Goal: Task Accomplishment & Management: Manage account settings

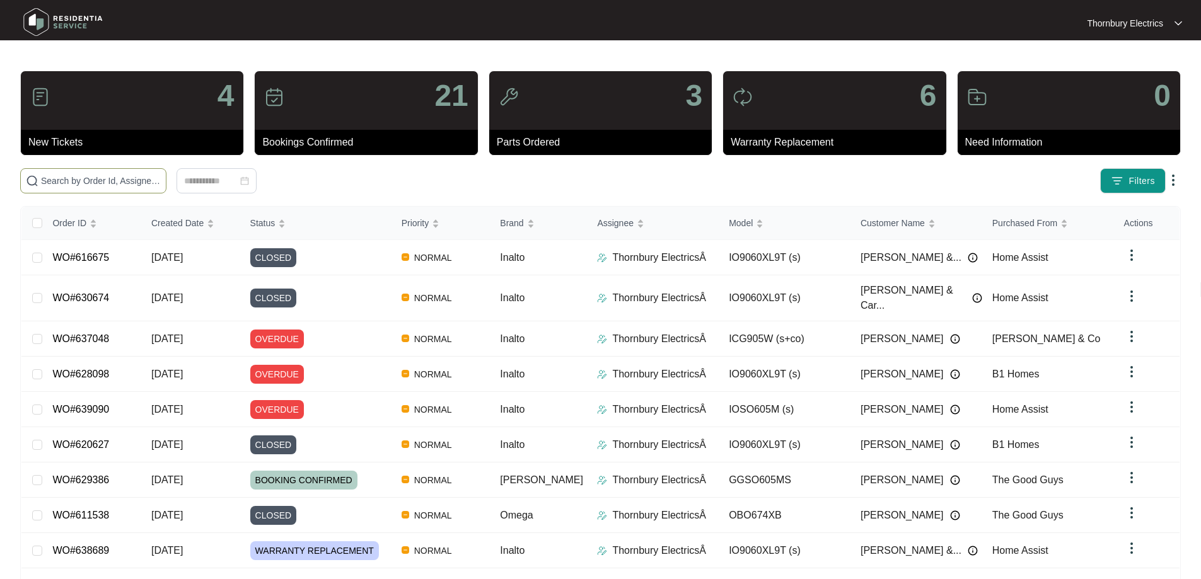
click at [166, 173] on span at bounding box center [93, 180] width 146 height 25
click at [161, 177] on input "text" at bounding box center [101, 181] width 120 height 14
type input "628976"
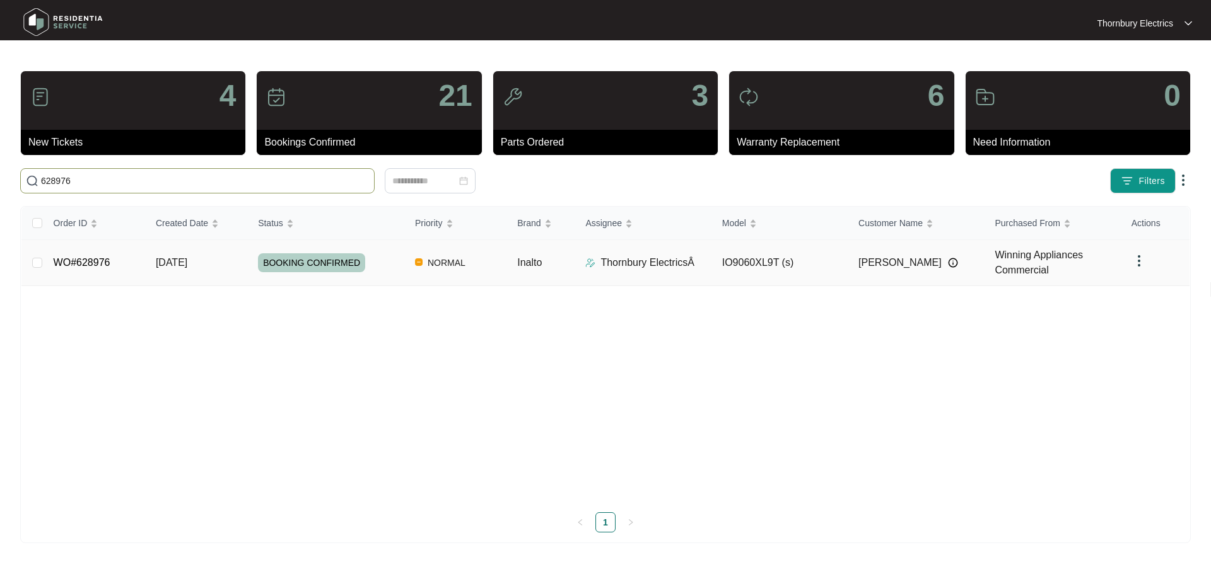
click at [375, 266] on div "BOOKING CONFIRMED" at bounding box center [331, 262] width 147 height 19
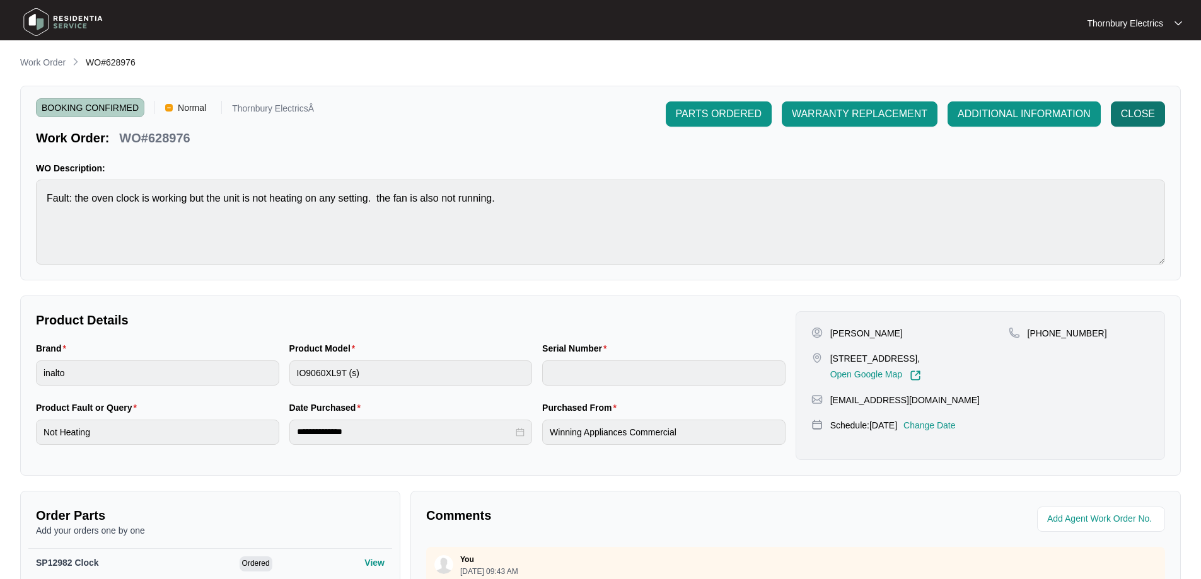
click at [1135, 110] on span "CLOSE" at bounding box center [1138, 114] width 34 height 15
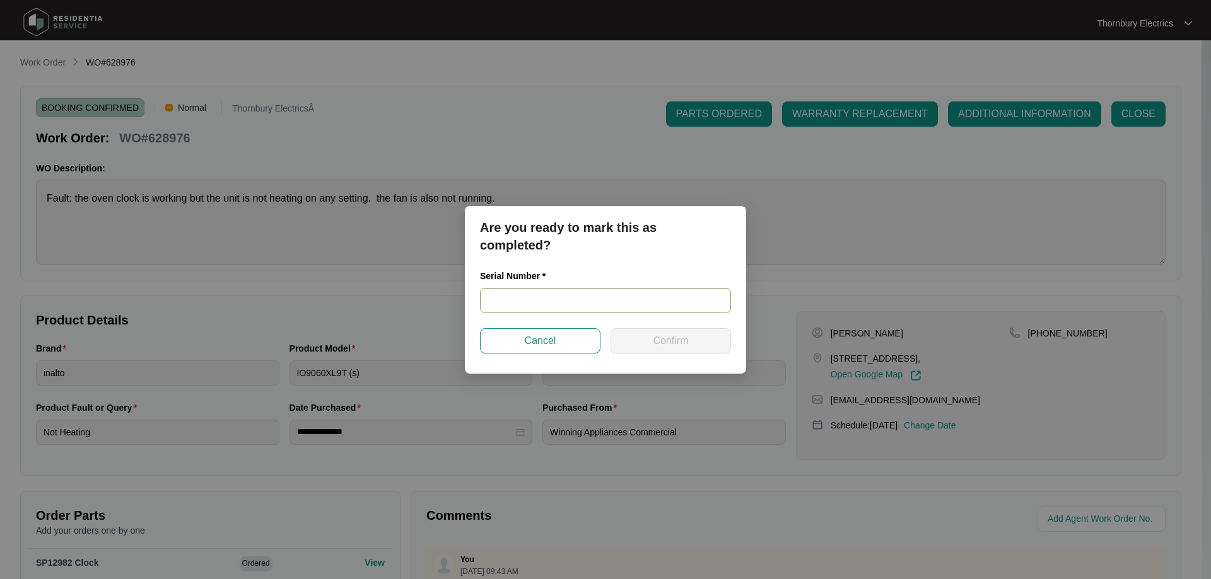
click at [596, 296] on input "text" at bounding box center [605, 300] width 251 height 25
paste input "V0000556182204000513"
type input "V0000556182204000513"
click at [677, 339] on span "Confirm" at bounding box center [670, 341] width 35 height 15
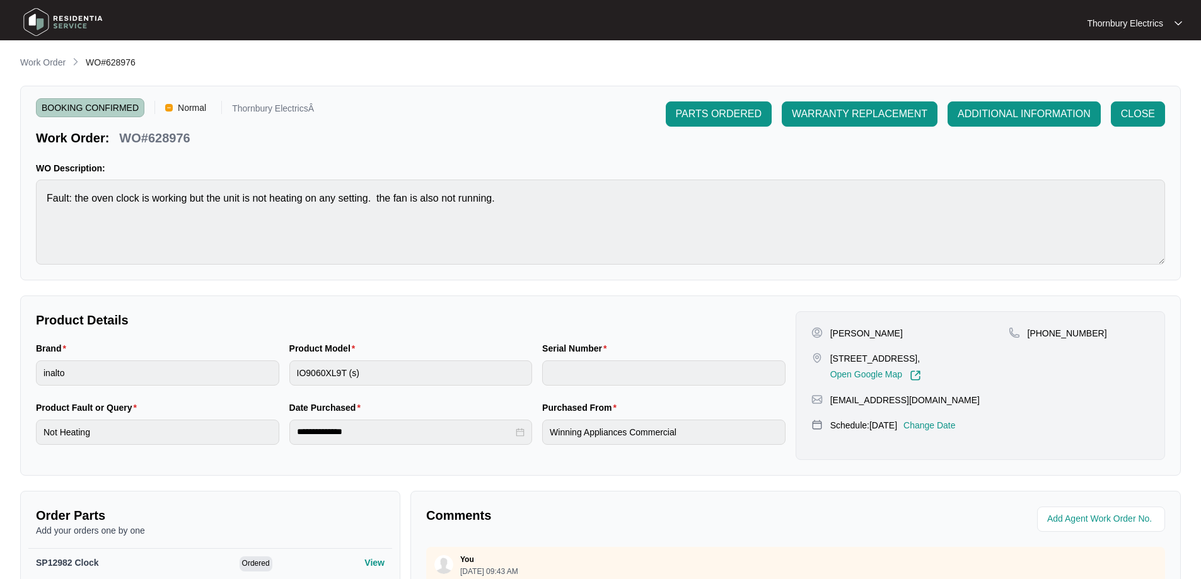
type input "V0000556182204000513"
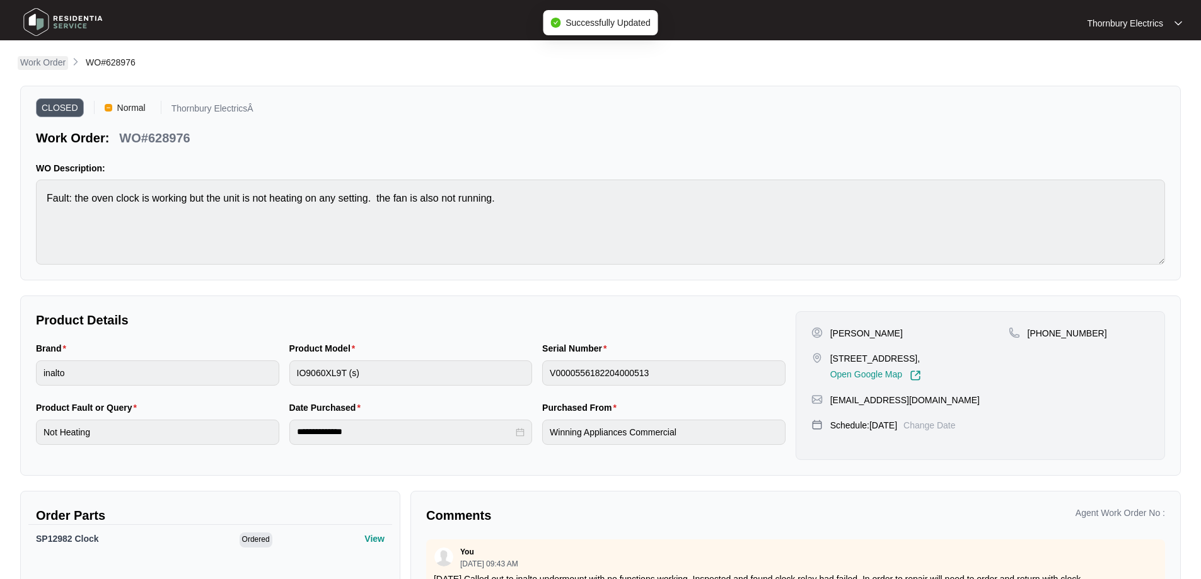
click at [45, 66] on p "Work Order" at bounding box center [42, 62] width 45 height 13
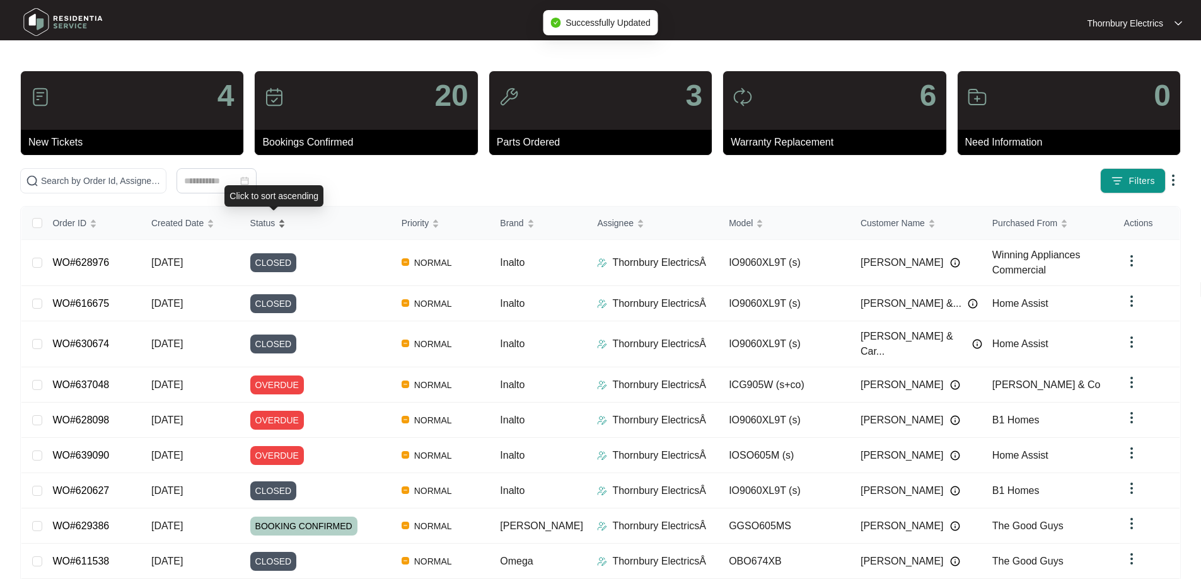
click at [271, 225] on span "Status" at bounding box center [262, 223] width 25 height 14
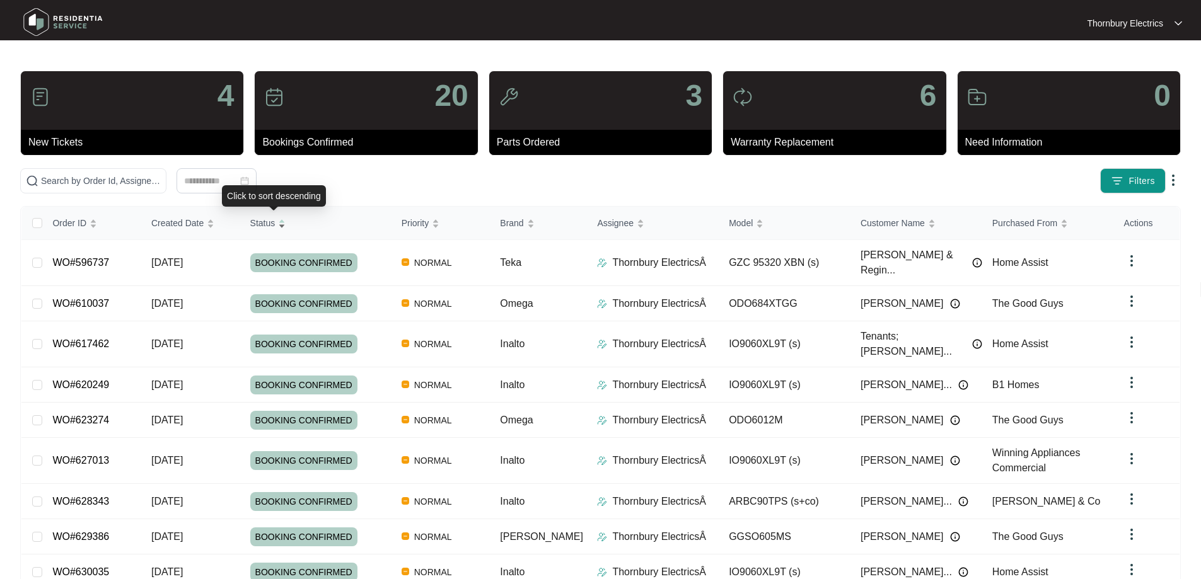
click at [271, 225] on span "Status" at bounding box center [262, 223] width 25 height 14
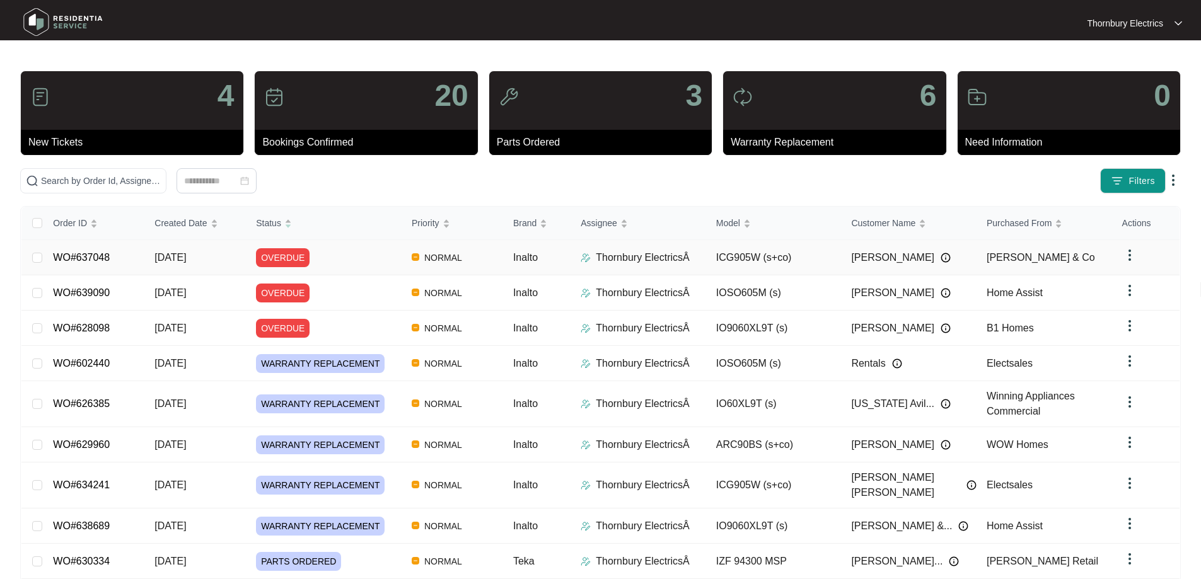
click at [186, 257] on span "[DATE]" at bounding box center [170, 257] width 32 height 11
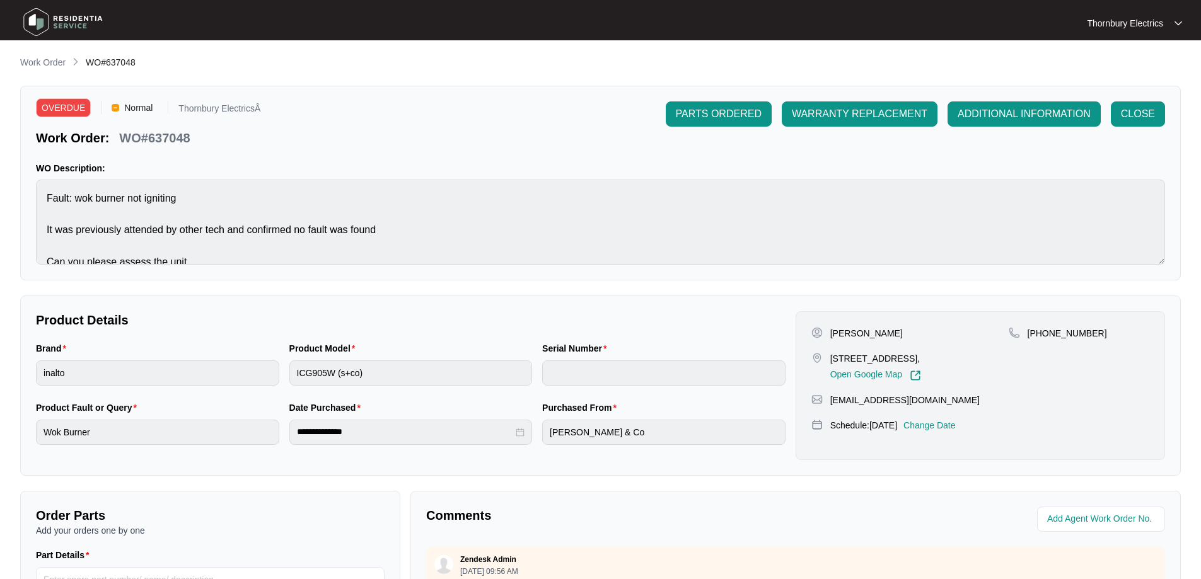
click at [955, 426] on p "Change Date" at bounding box center [930, 425] width 52 height 13
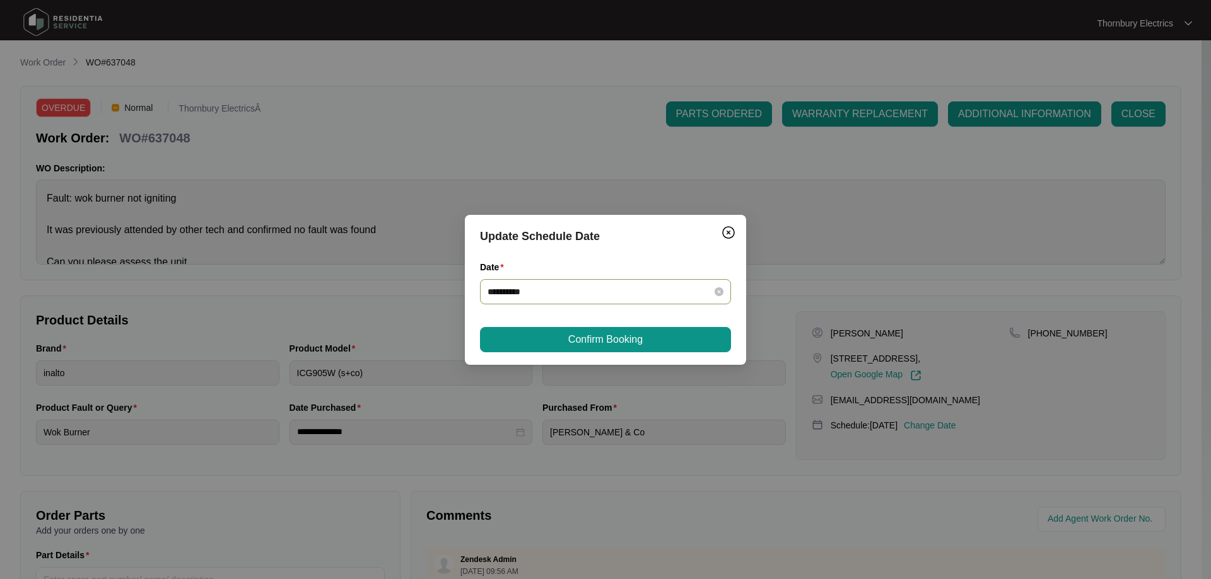
click at [726, 288] on div "**********" at bounding box center [605, 291] width 251 height 25
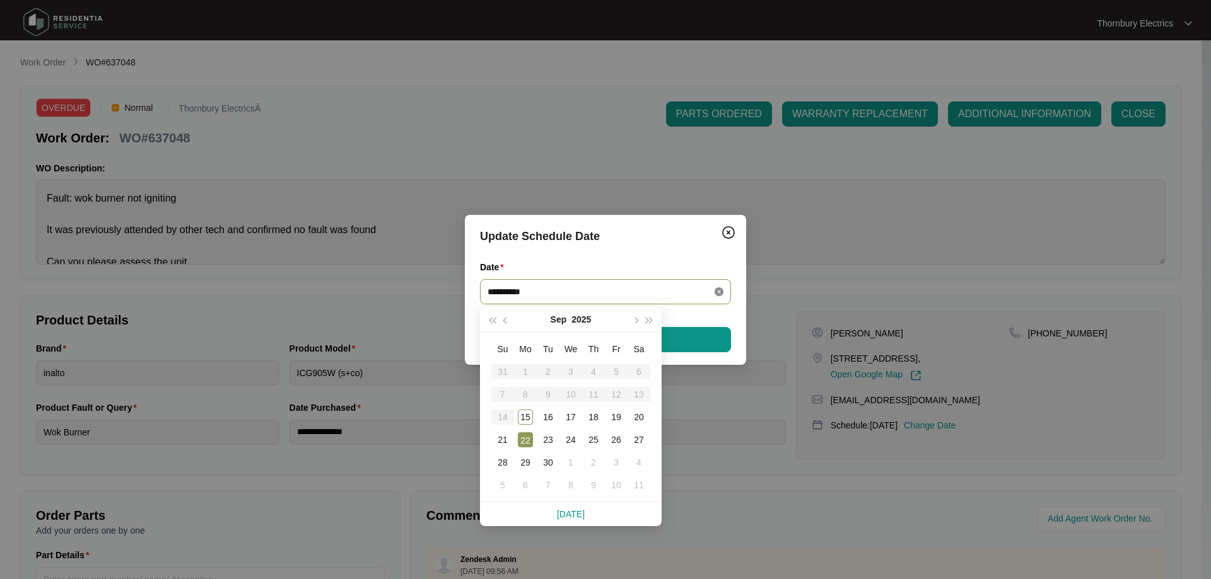
click at [720, 289] on icon "close-circle" at bounding box center [718, 292] width 9 height 9
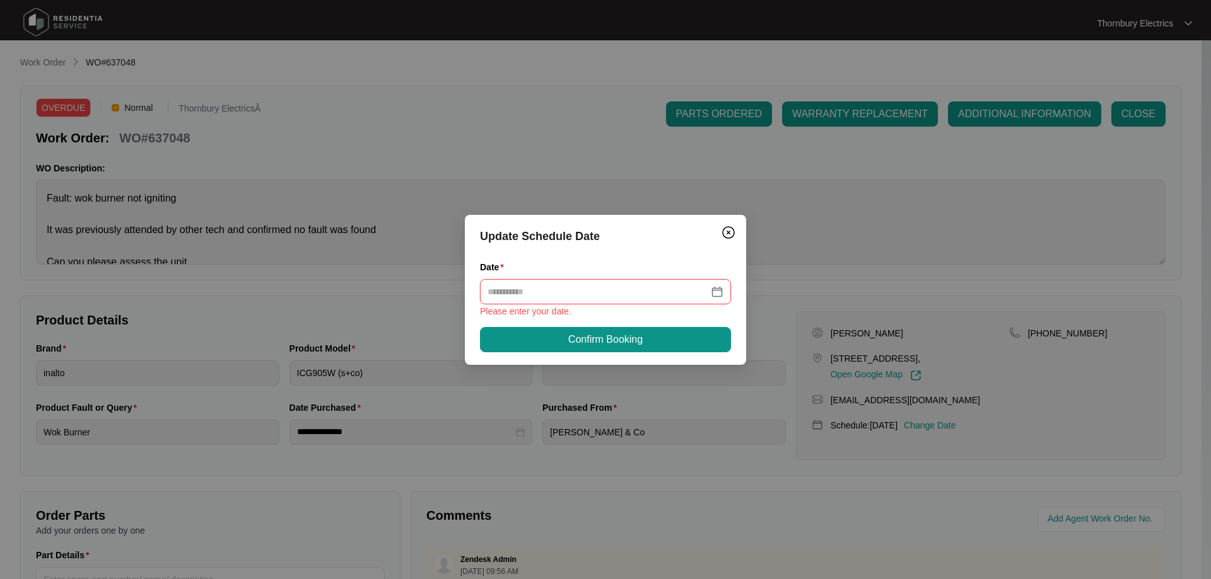
click at [716, 291] on div at bounding box center [605, 292] width 236 height 14
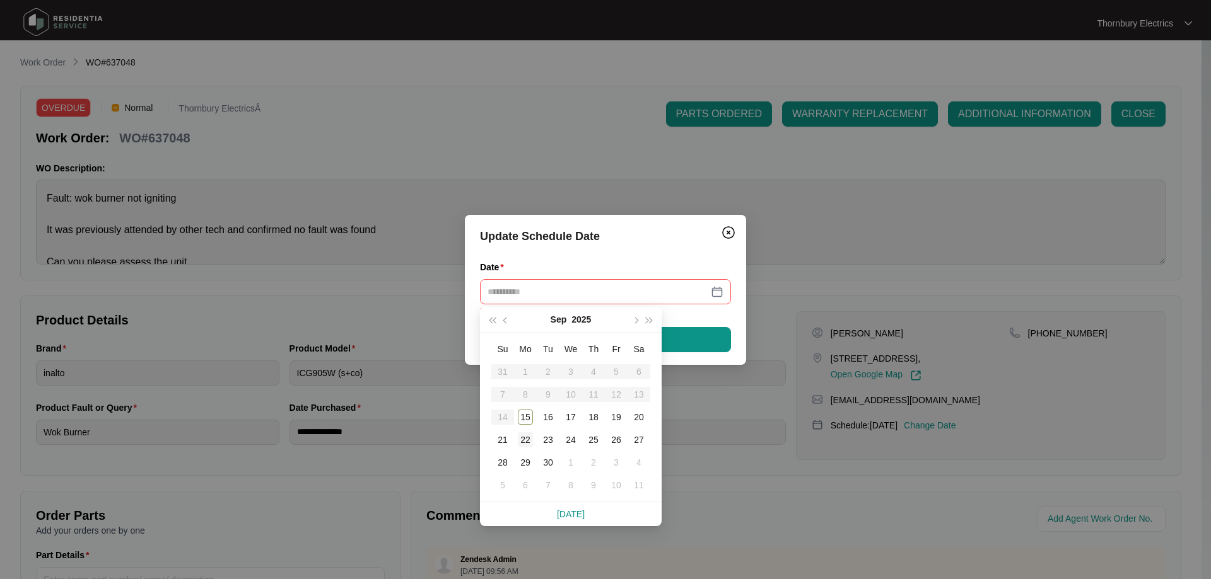
click at [528, 439] on div "22" at bounding box center [525, 440] width 15 height 15
type input "**********"
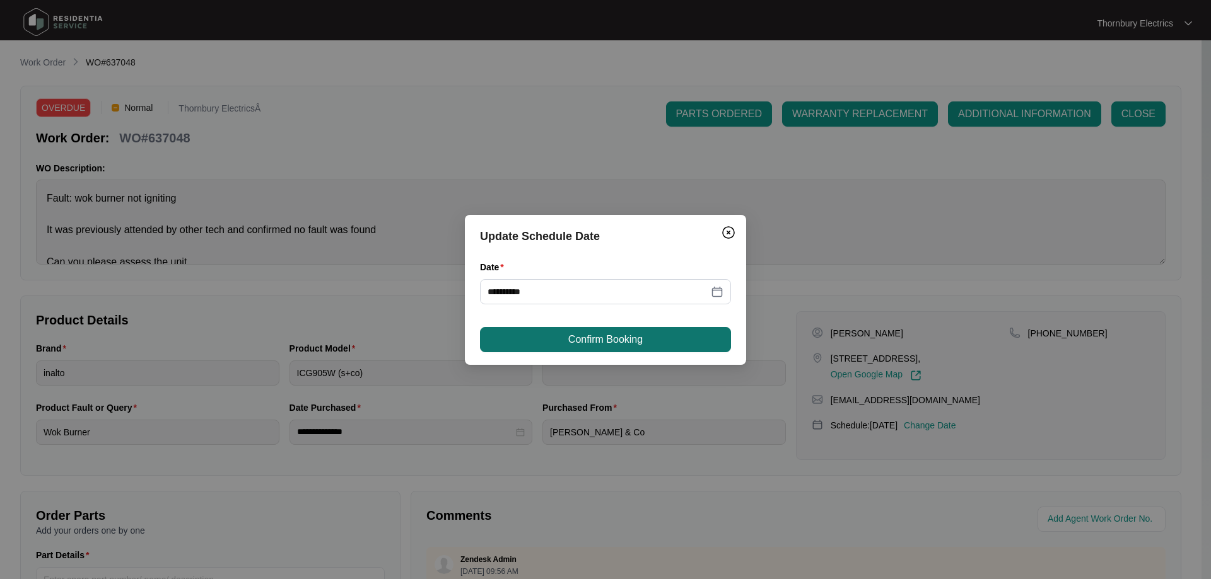
click at [605, 344] on span "Confirm Booking" at bounding box center [605, 339] width 74 height 15
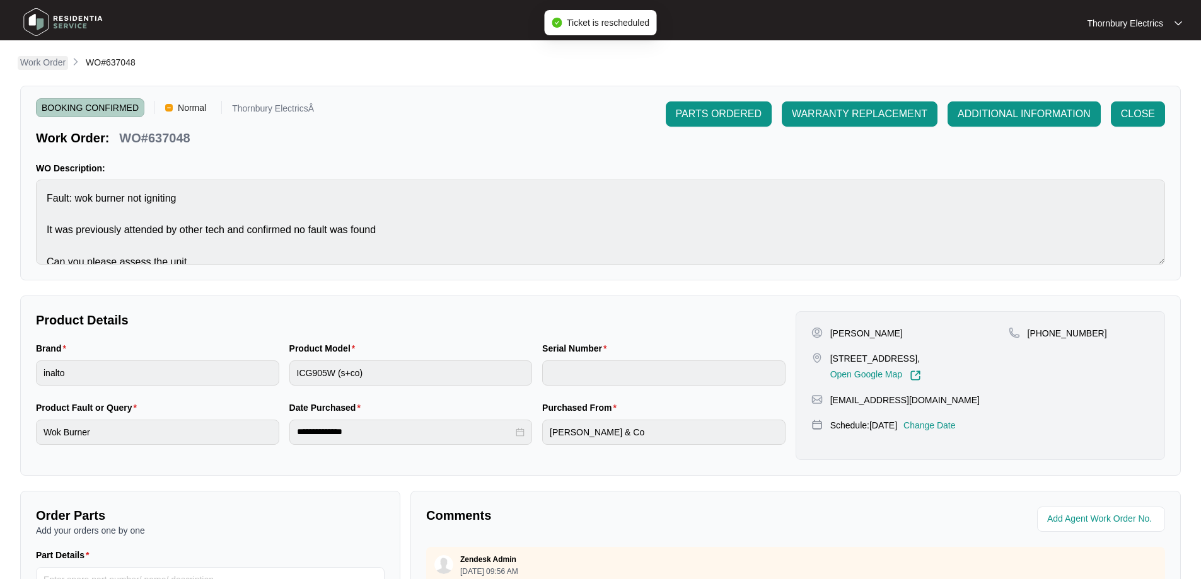
click at [54, 64] on p "Work Order" at bounding box center [42, 62] width 45 height 13
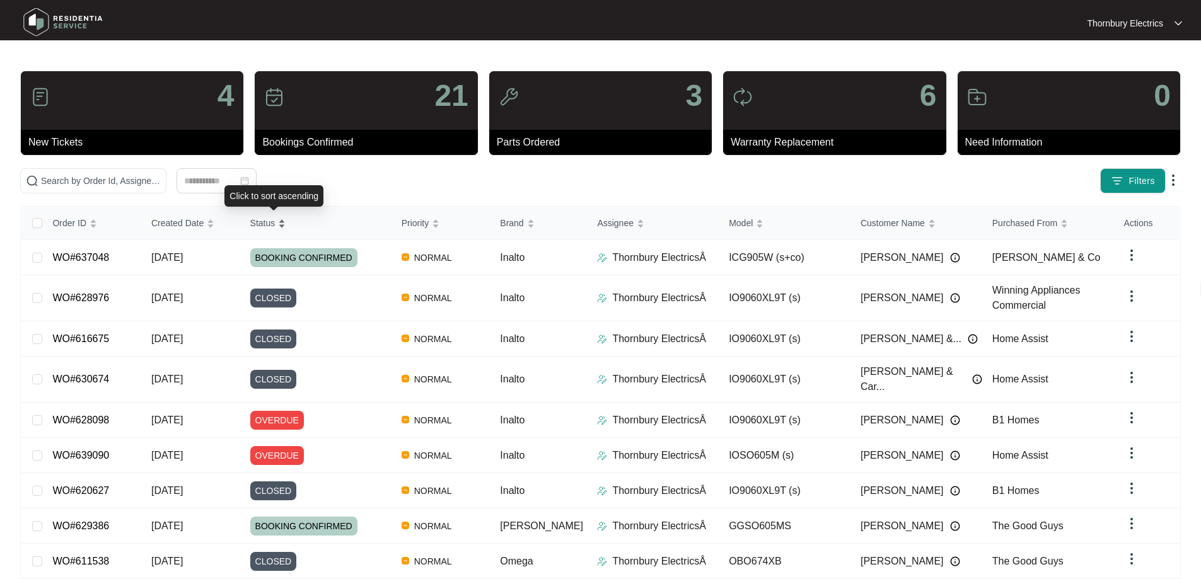
click at [271, 226] on span "Status" at bounding box center [262, 223] width 25 height 14
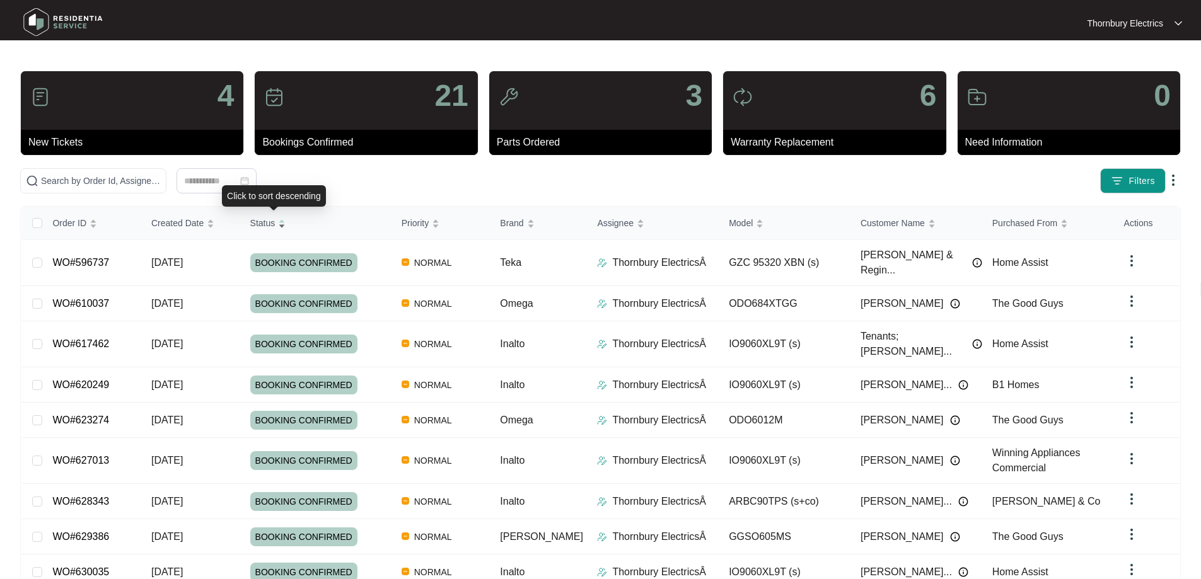
click at [272, 227] on span "Status" at bounding box center [262, 223] width 25 height 14
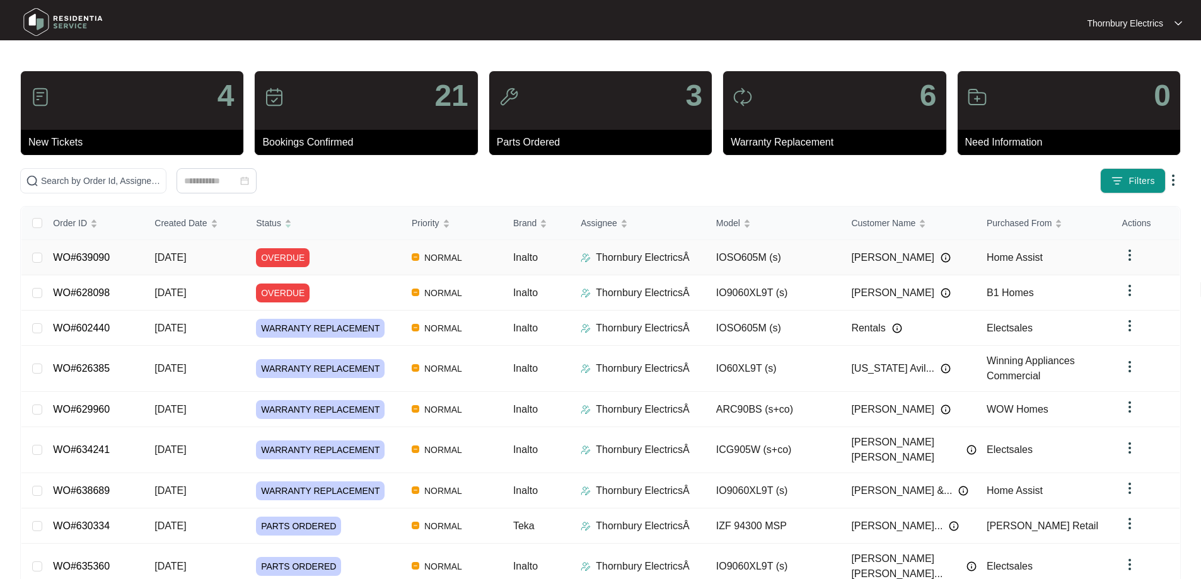
click at [208, 257] on td "[DATE]" at bounding box center [195, 257] width 102 height 35
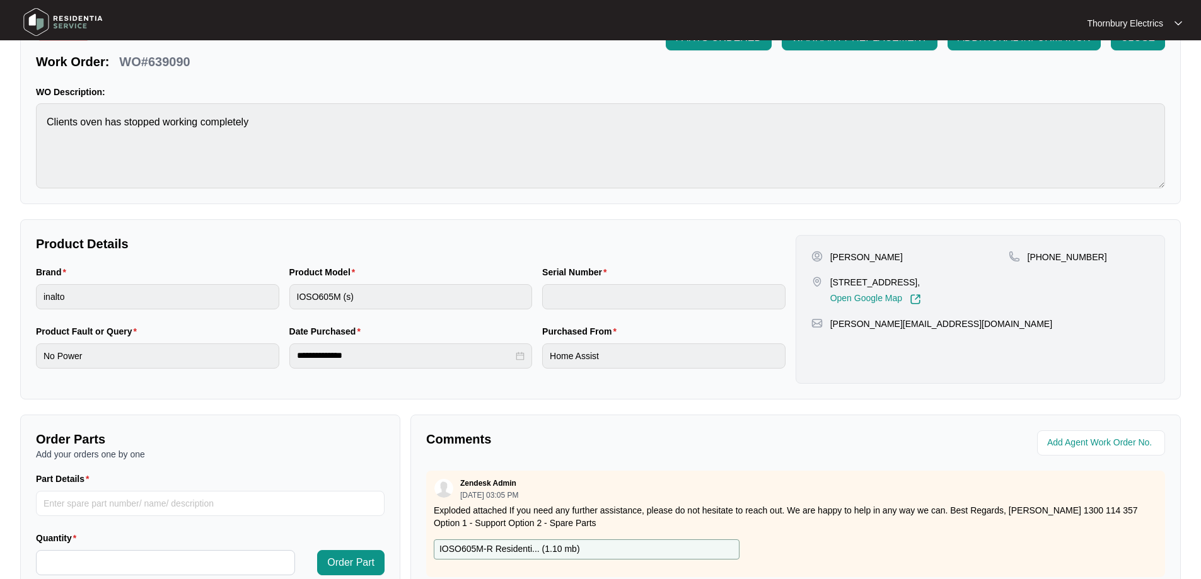
scroll to position [257, 0]
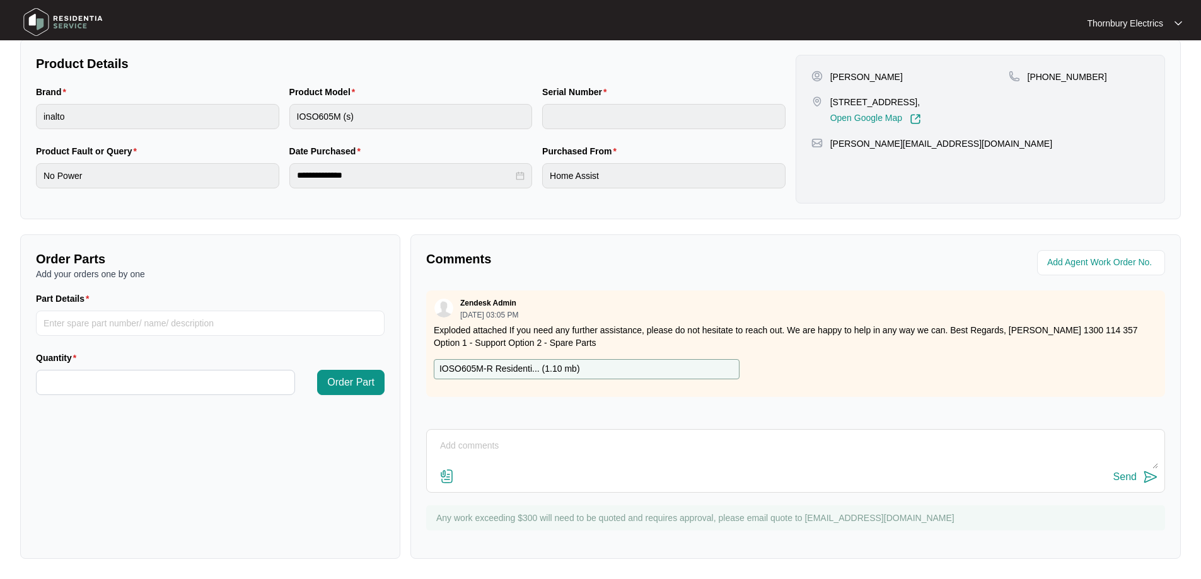
click at [501, 443] on textarea at bounding box center [795, 452] width 725 height 33
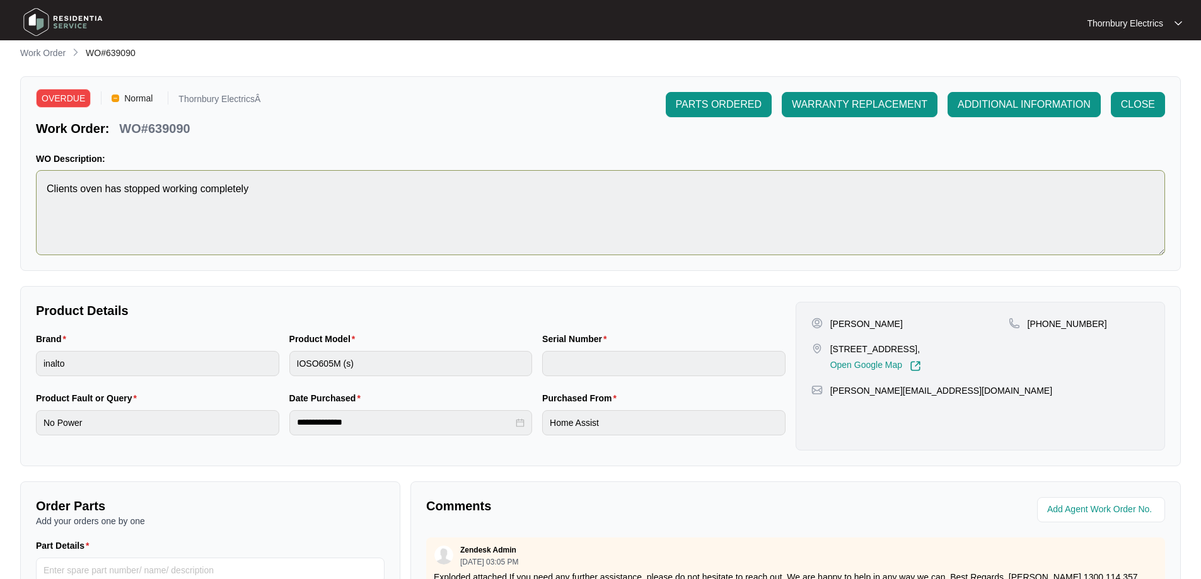
scroll to position [0, 0]
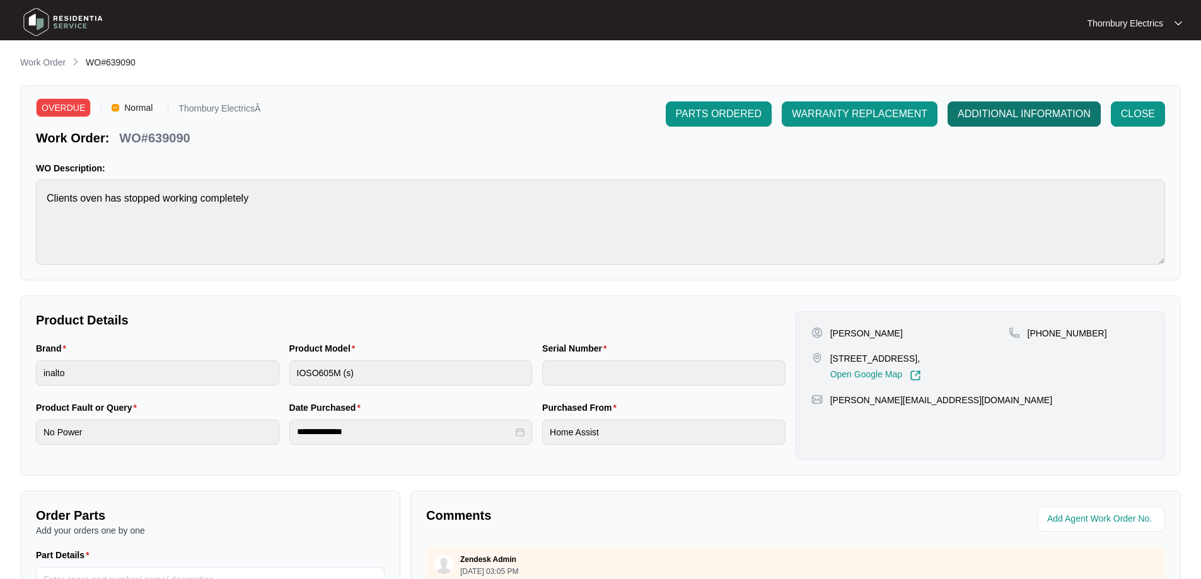
type textarea "This is scheduled [DATE]"
click at [1007, 115] on span "ADDITIONAL INFORMATION" at bounding box center [1024, 114] width 133 height 15
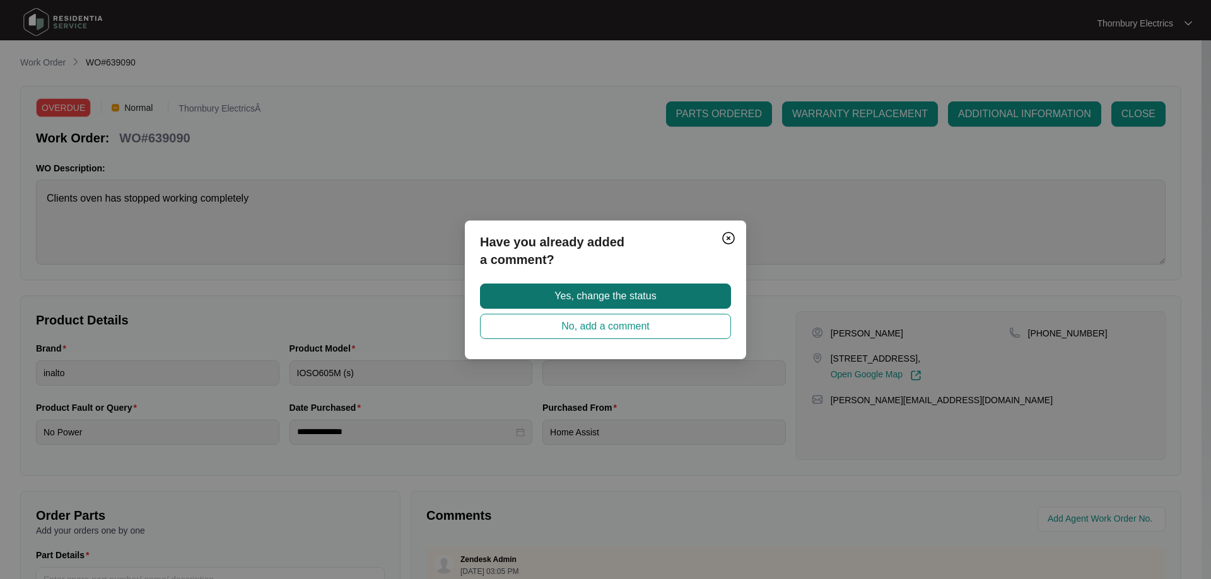
click at [625, 293] on span "Yes, change the status" at bounding box center [605, 296] width 102 height 15
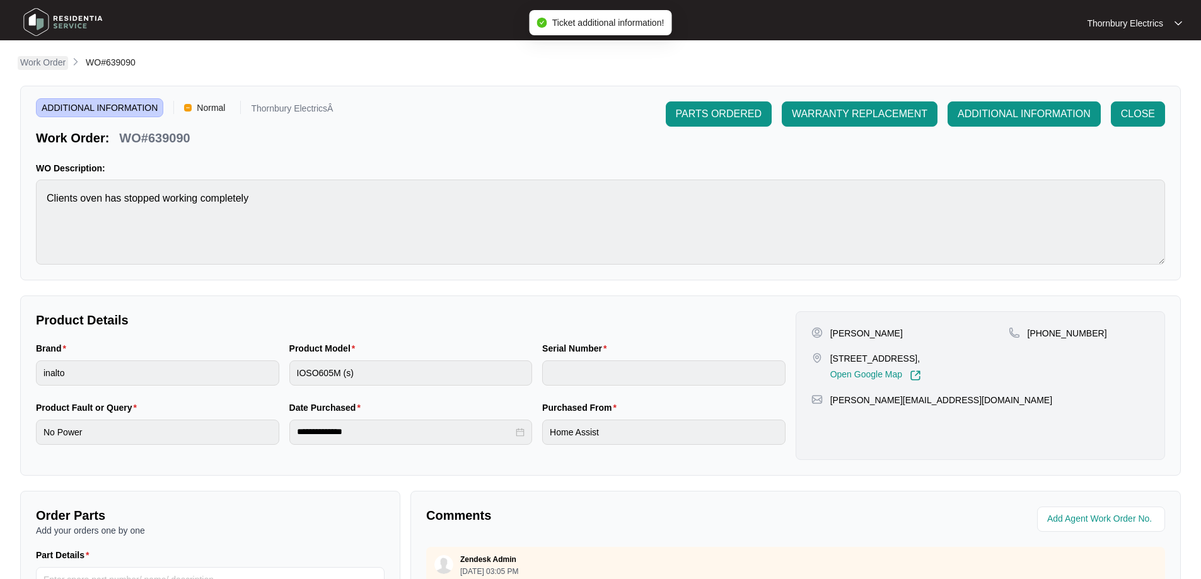
click at [39, 68] on p "Work Order" at bounding box center [42, 62] width 45 height 13
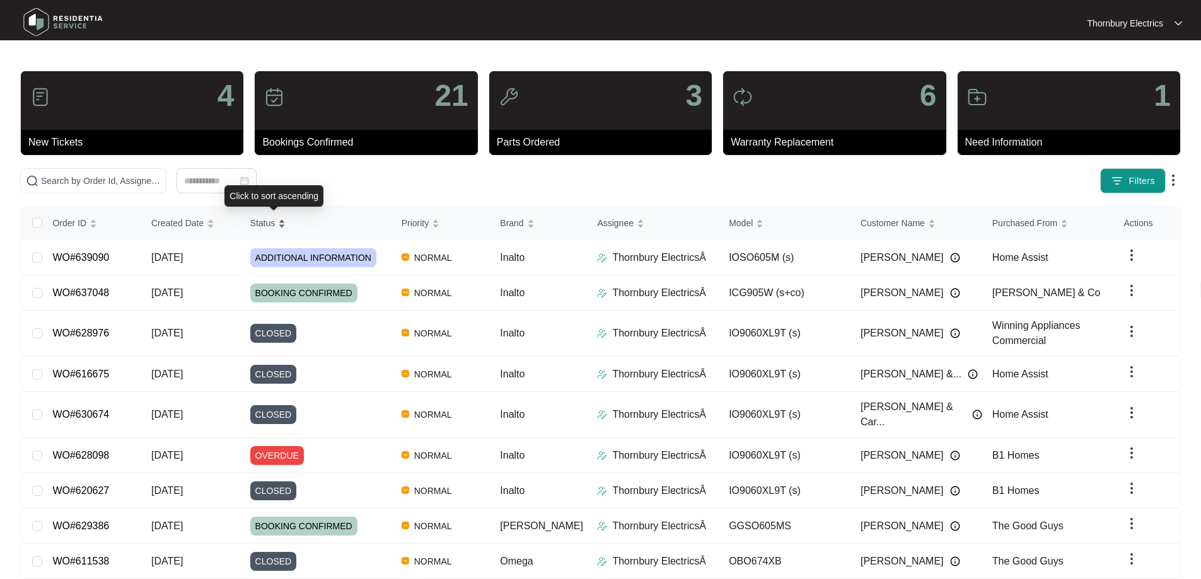
click at [268, 229] on span "Status" at bounding box center [262, 223] width 25 height 14
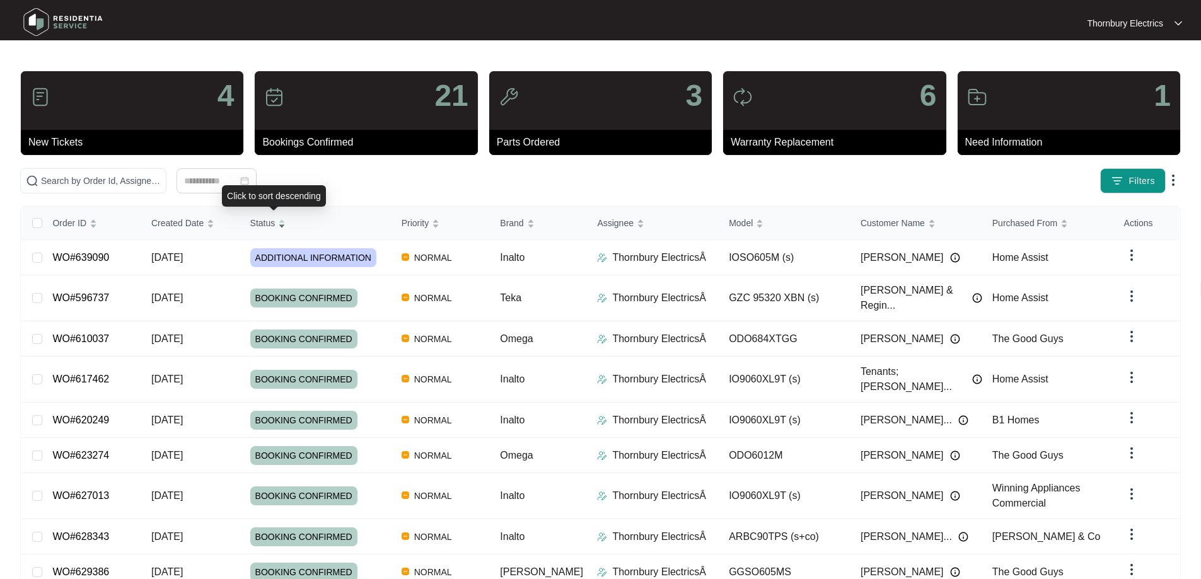
click at [268, 222] on span "Status" at bounding box center [262, 223] width 25 height 14
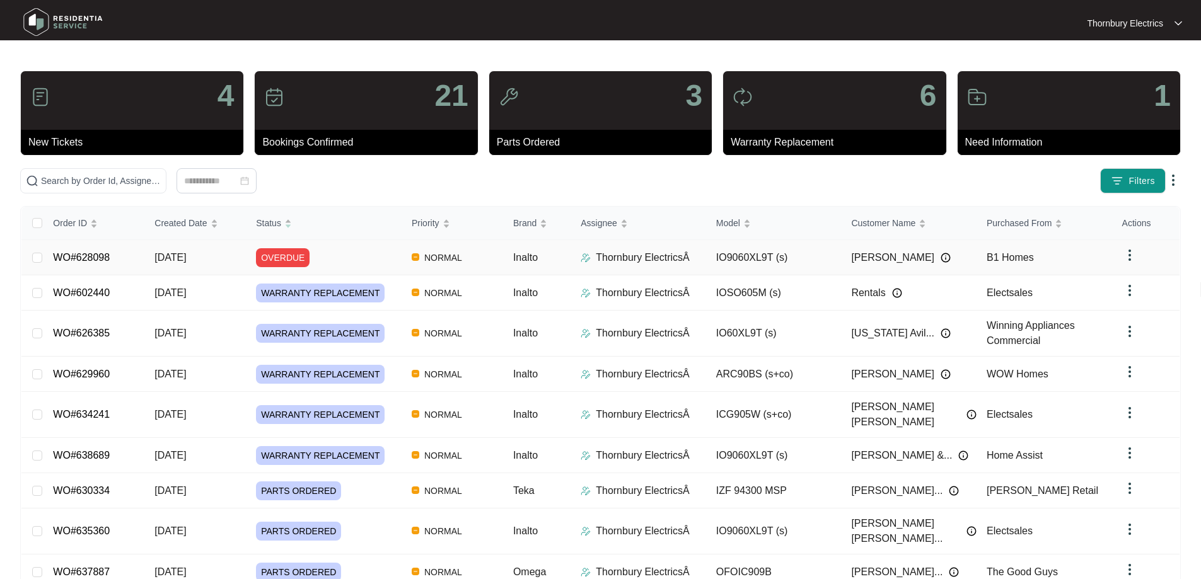
click at [281, 256] on span "OVERDUE" at bounding box center [283, 257] width 54 height 19
